Goal: Information Seeking & Learning: Learn about a topic

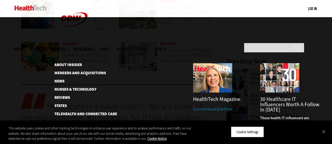
scroll to position [454, 0]
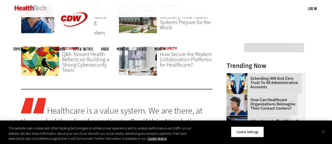
click at [323, 132] on button "Close" at bounding box center [324, 132] width 12 height 12
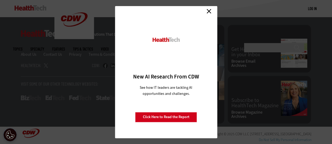
scroll to position [1360, 0]
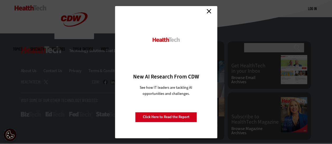
click at [209, 11] on link "Close" at bounding box center [209, 11] width 8 height 8
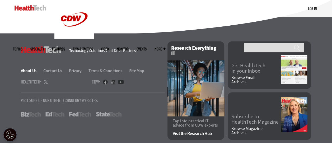
click at [30, 71] on link "About Us" at bounding box center [32, 71] width 22 height 6
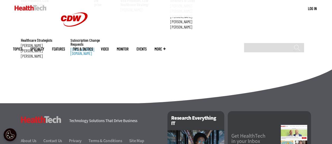
scroll to position [689, 0]
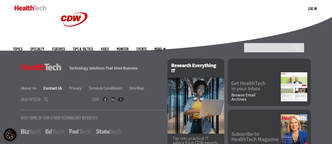
click at [48, 85] on link "Contact Us" at bounding box center [55, 88] width 25 height 6
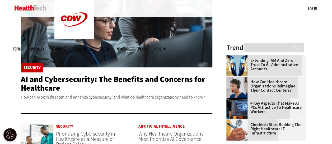
scroll to position [121, 0]
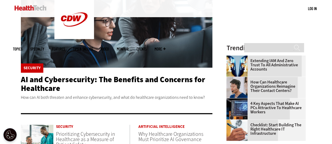
click at [65, 47] on link "Features" at bounding box center [58, 49] width 13 height 4
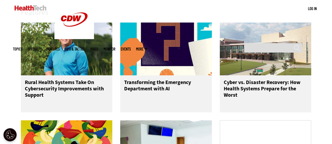
scroll to position [272, 0]
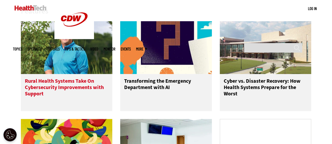
click at [83, 87] on h3 "Rural Health Systems Take On Cybersecurity Improvements with Support" at bounding box center [67, 88] width 84 height 21
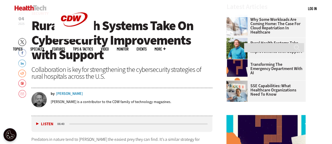
scroll to position [205, 0]
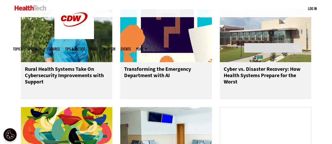
scroll to position [272, 0]
